Goal: Task Accomplishment & Management: Manage account settings

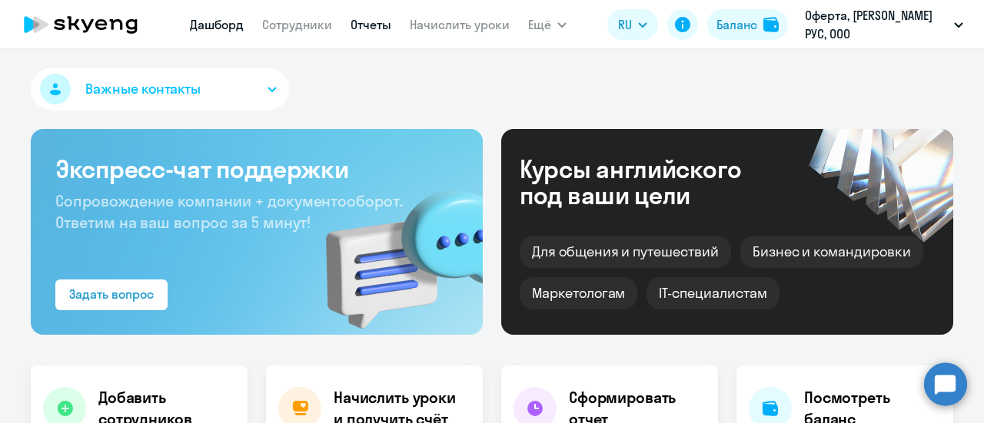
select select "30"
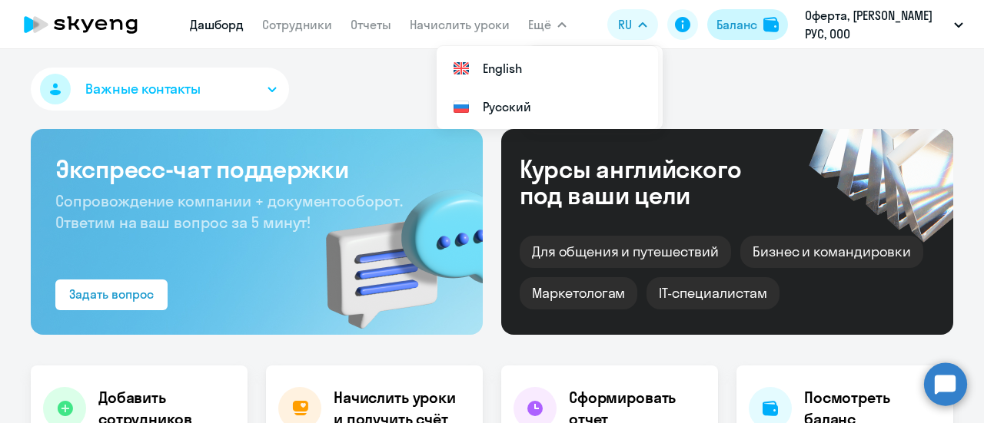
click at [775, 27] on img at bounding box center [770, 24] width 15 height 15
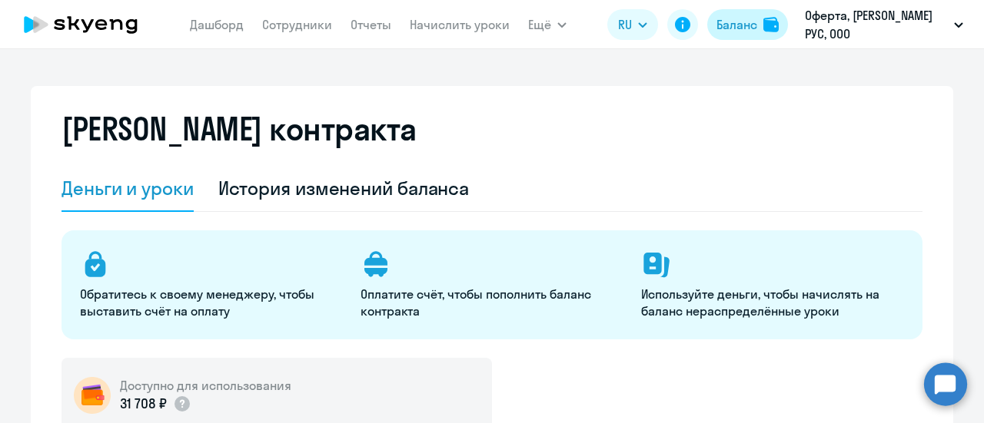
select select "english_adult_not_native_speaker"
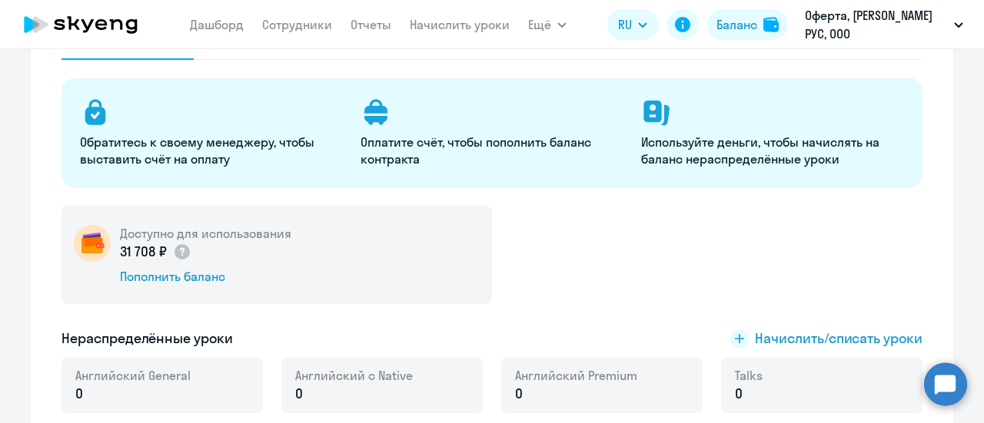
scroll to position [307, 0]
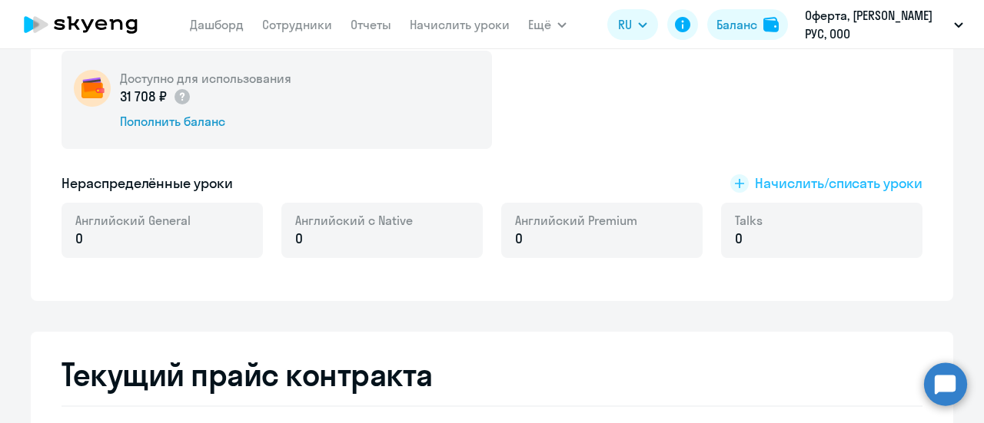
click at [802, 184] on span "Начислить/списать уроки" at bounding box center [839, 184] width 168 height 20
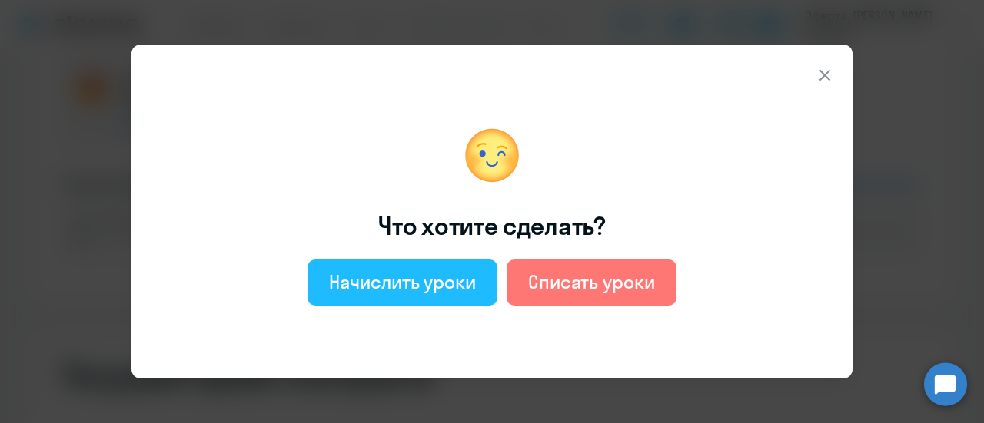
click at [373, 286] on div "Начислить уроки" at bounding box center [402, 282] width 147 height 25
select select "english_adult_not_native_speaker"
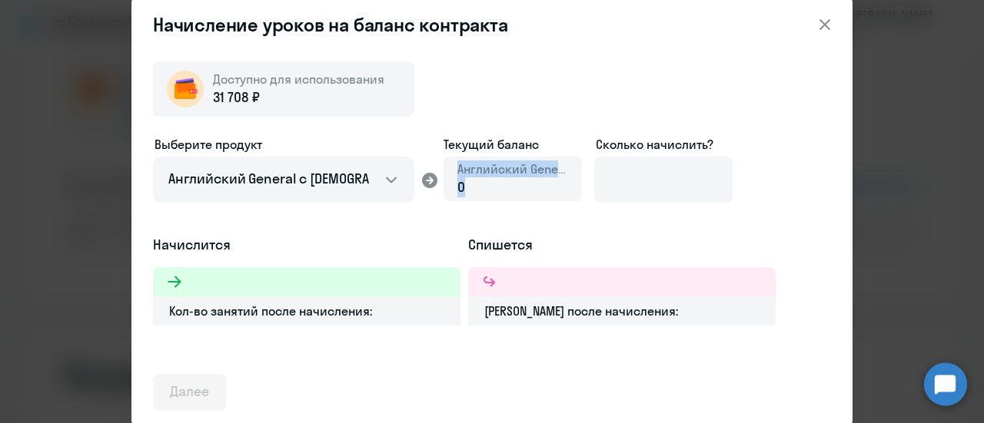
drag, startPoint x: 484, startPoint y: 182, endPoint x: 447, endPoint y: 177, distance: 37.3
click at [447, 177] on div "Английский General 0" at bounding box center [512, 179] width 138 height 45
click at [489, 187] on div "0" at bounding box center [512, 188] width 111 height 20
click at [485, 185] on div "0" at bounding box center [512, 188] width 111 height 20
click at [458, 188] on span "0" at bounding box center [461, 187] width 8 height 18
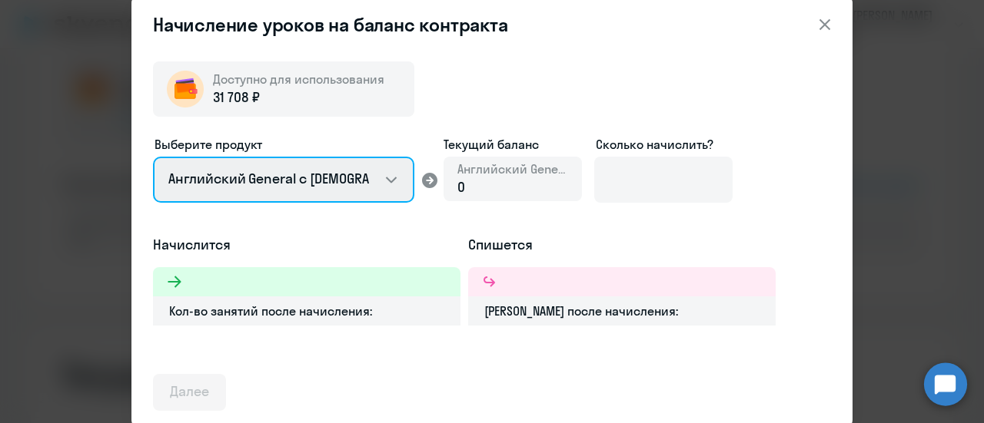
click at [277, 180] on select "Английский General с [DEMOGRAPHIC_DATA] преподавателем Английский General с [DE…" at bounding box center [283, 180] width 261 height 46
click at [153, 157] on select "Английский General с [DEMOGRAPHIC_DATA] преподавателем Английский General с [DE…" at bounding box center [283, 180] width 261 height 46
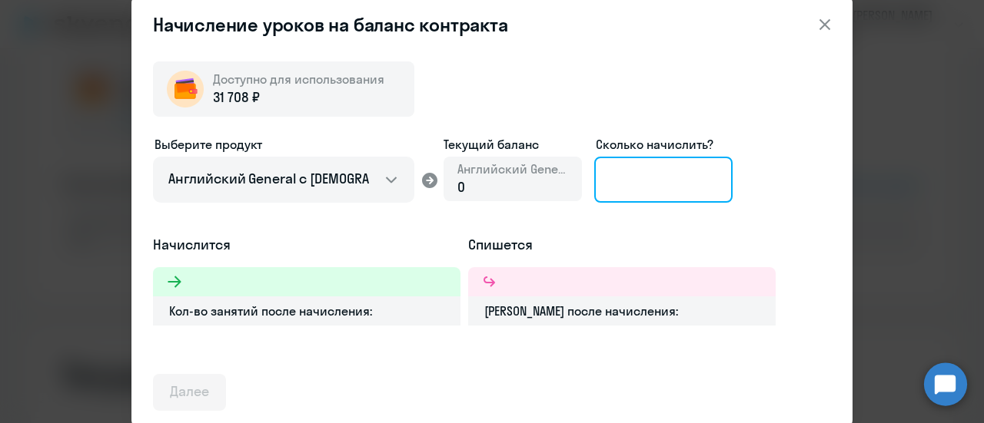
click at [639, 181] on input at bounding box center [663, 180] width 138 height 46
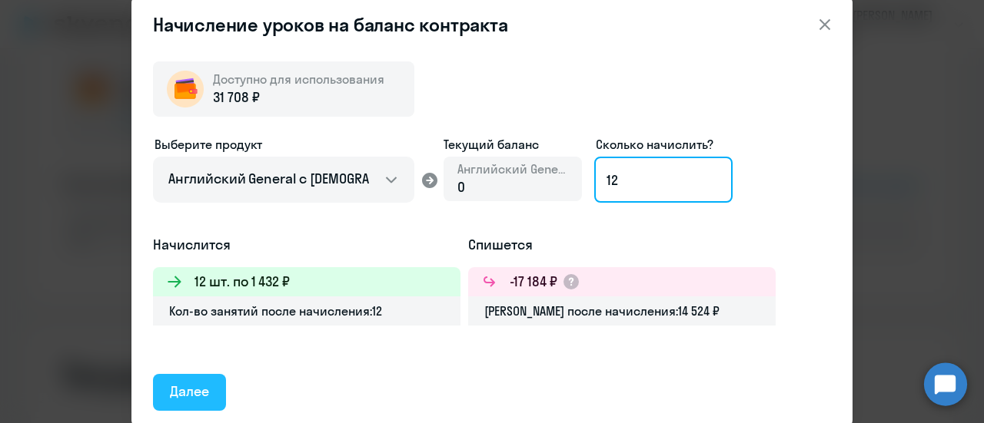
type input "12"
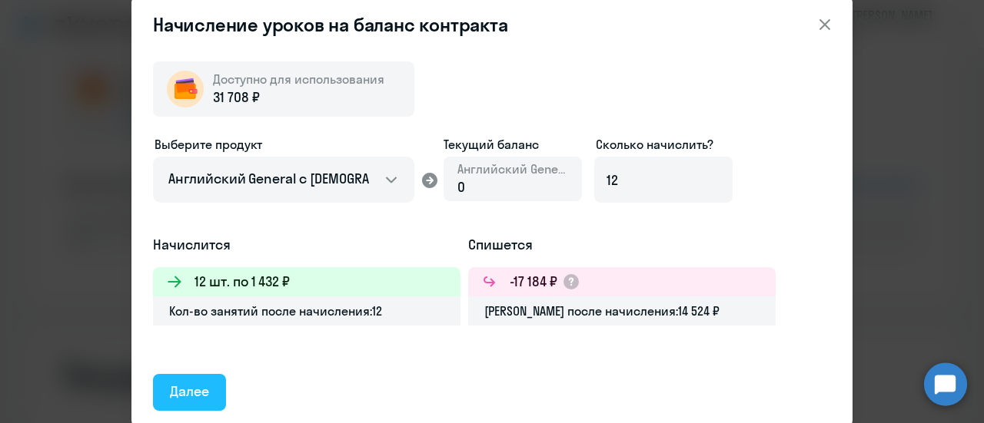
click at [210, 380] on button "Далее" at bounding box center [189, 392] width 73 height 37
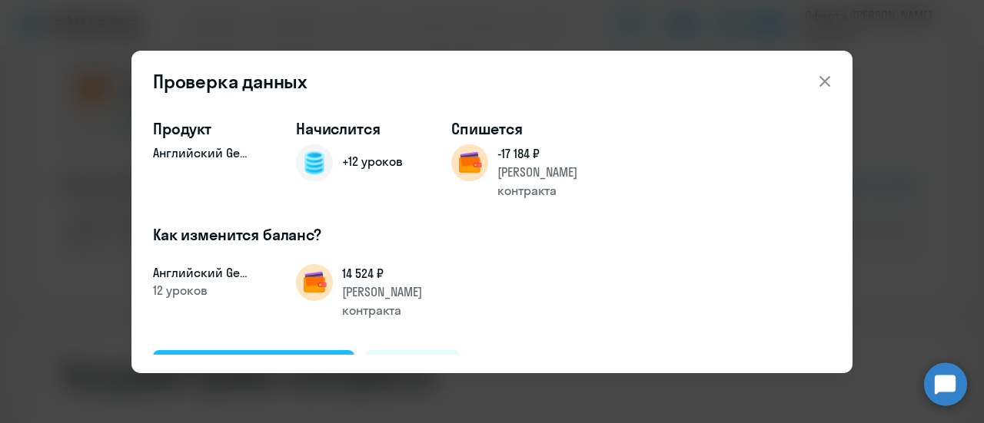
click at [245, 358] on div "Подтвердить и начислить" at bounding box center [254, 368] width 168 height 20
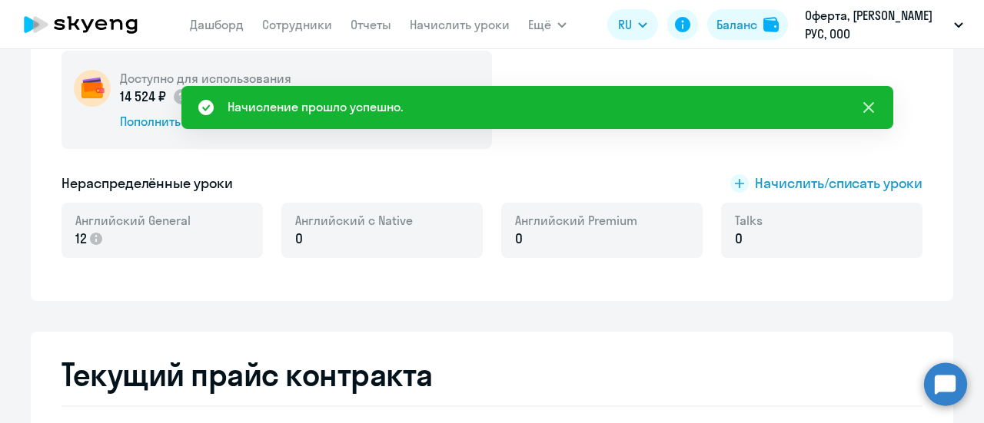
click at [875, 101] on icon at bounding box center [868, 107] width 18 height 18
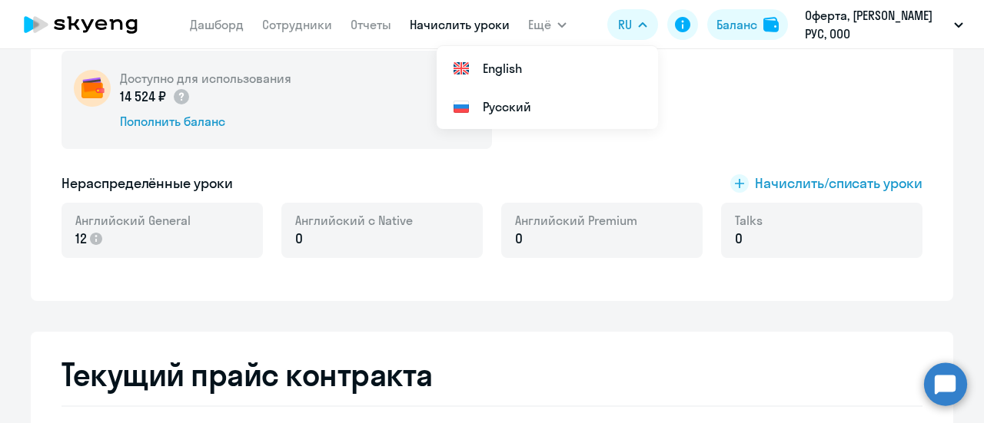
click at [440, 23] on link "Начислить уроки" at bounding box center [460, 24] width 100 height 15
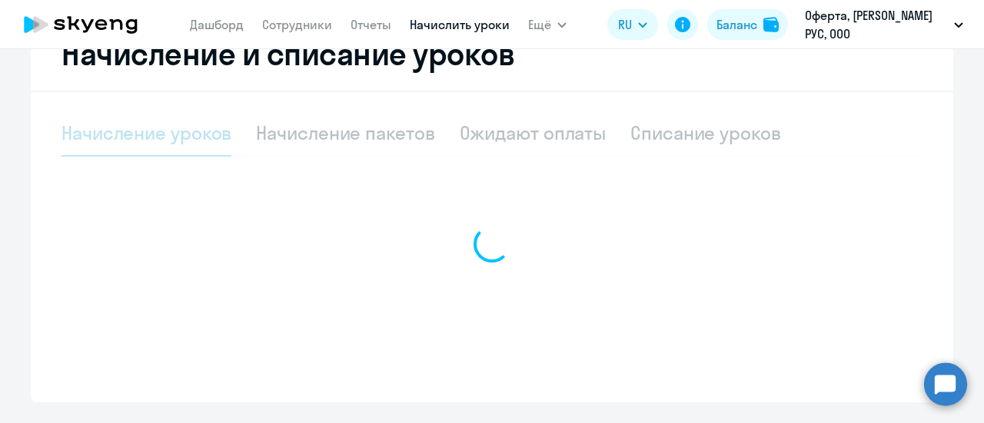
scroll to position [315, 0]
select select "10"
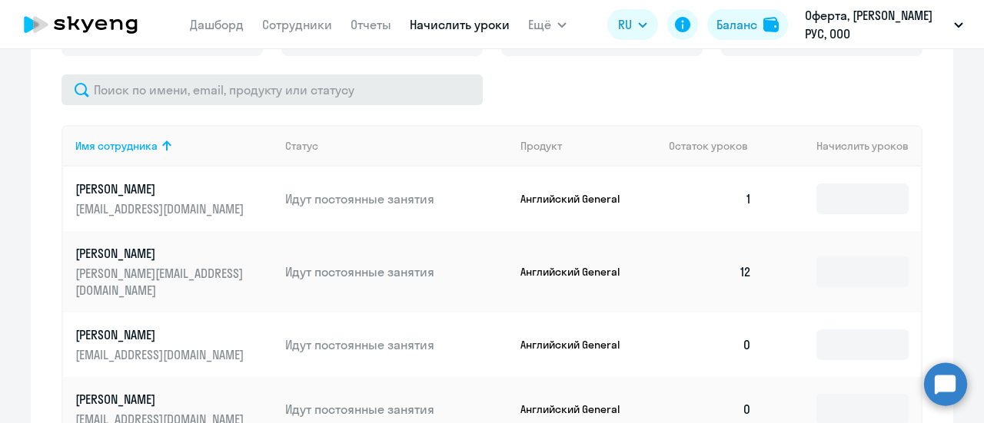
scroll to position [620, 0]
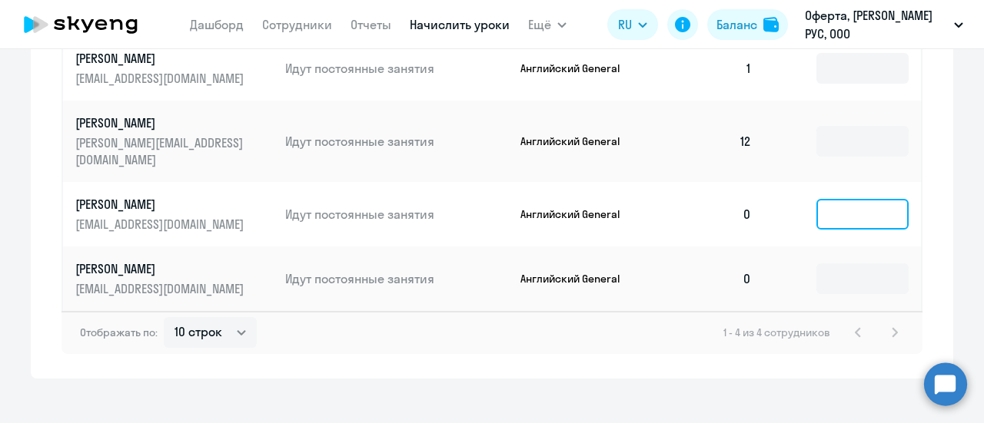
click at [827, 204] on input at bounding box center [862, 214] width 92 height 31
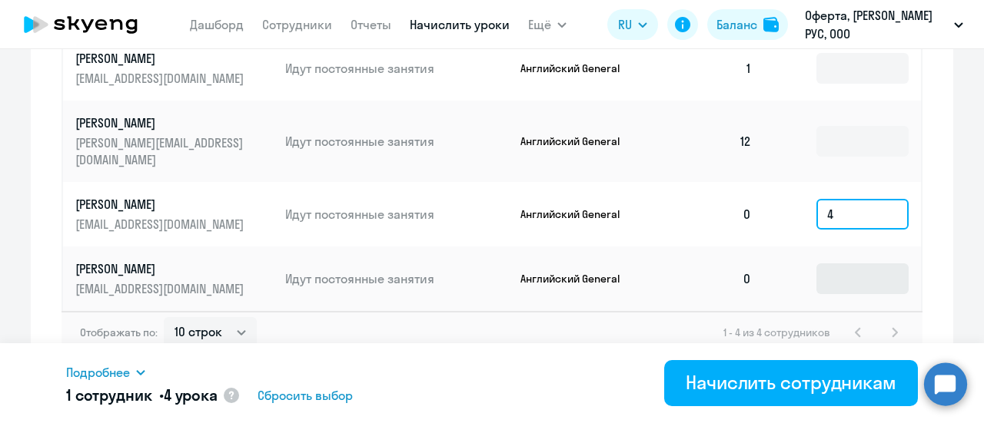
type input "4"
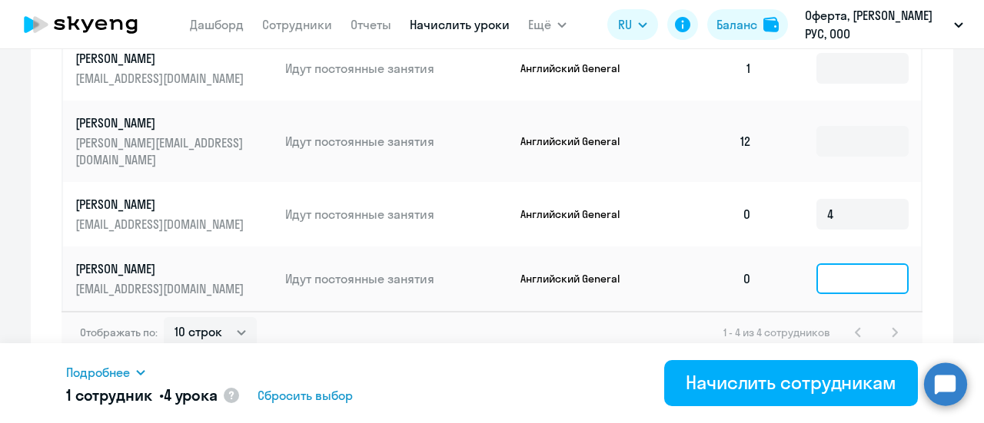
click at [829, 264] on input at bounding box center [862, 279] width 92 height 31
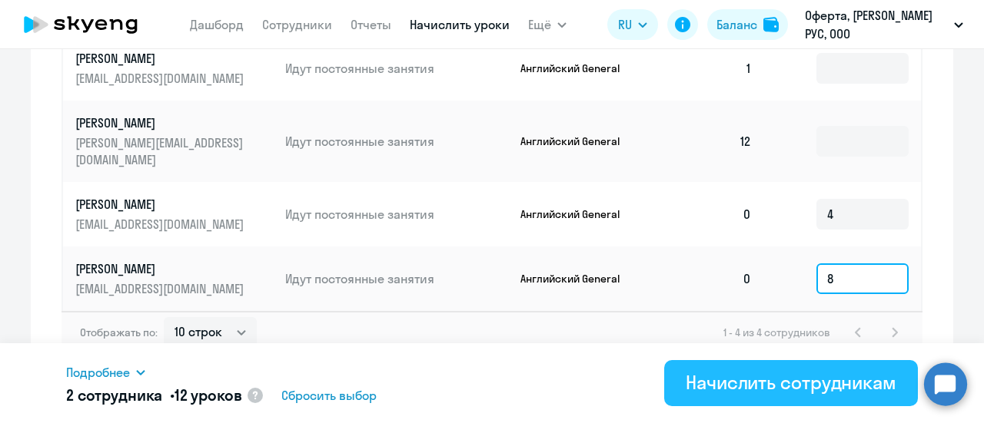
type input "8"
click at [808, 373] on div "Начислить сотрудникам" at bounding box center [791, 382] width 211 height 25
